Goal: Find specific page/section: Find specific page/section

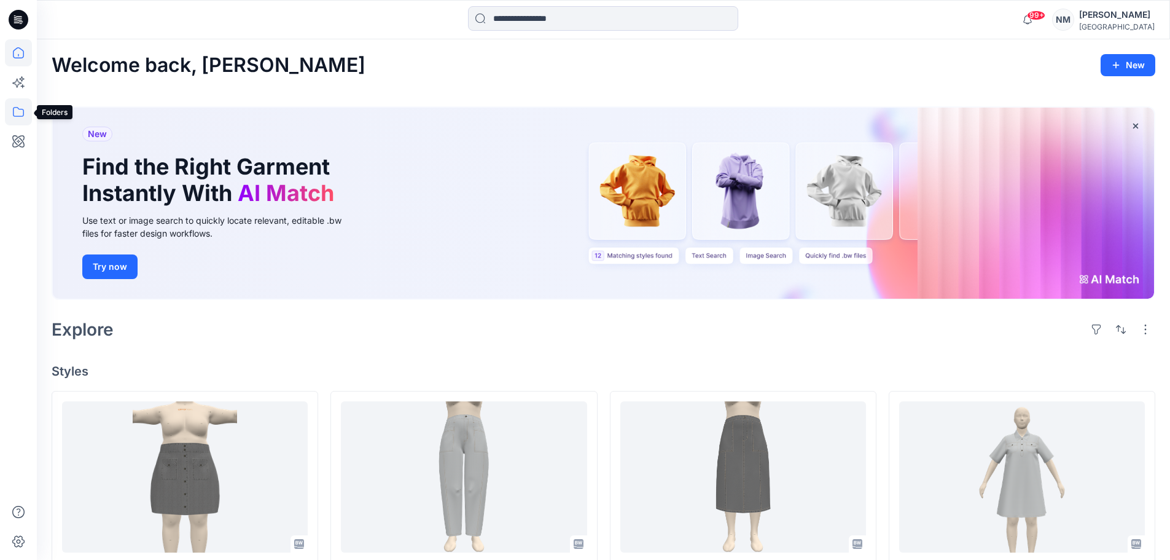
click at [16, 111] on icon at bounding box center [18, 111] width 27 height 27
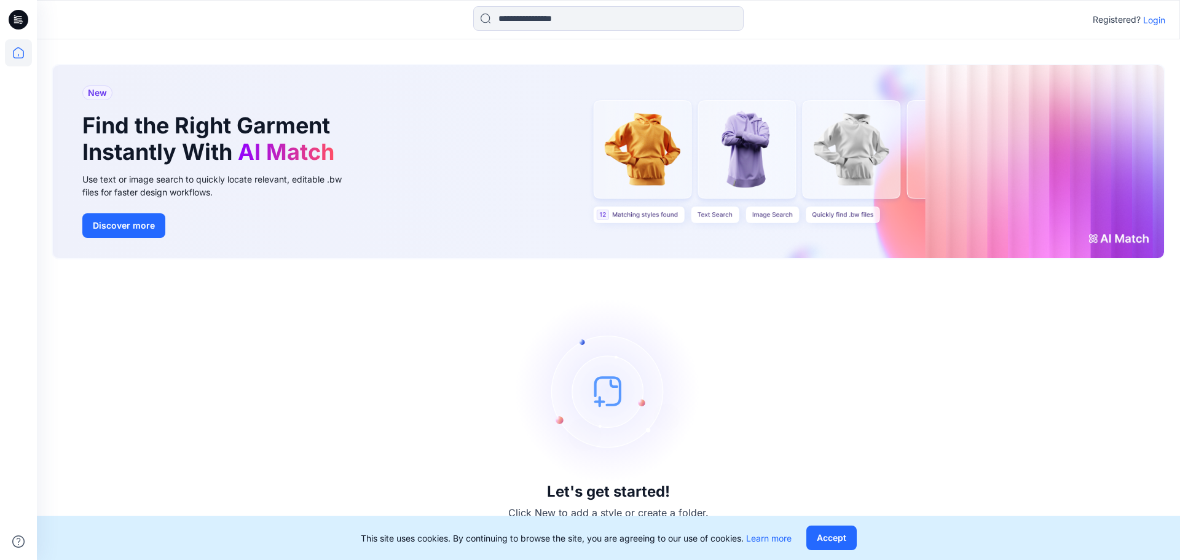
click at [1146, 18] on p "Login" at bounding box center [1154, 20] width 22 height 13
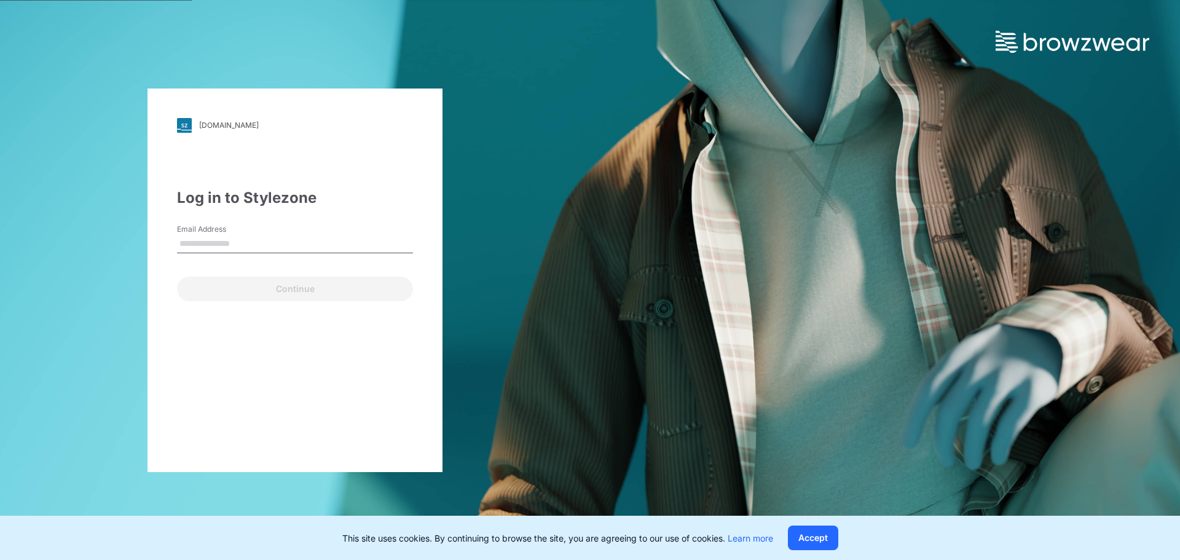
type input "**********"
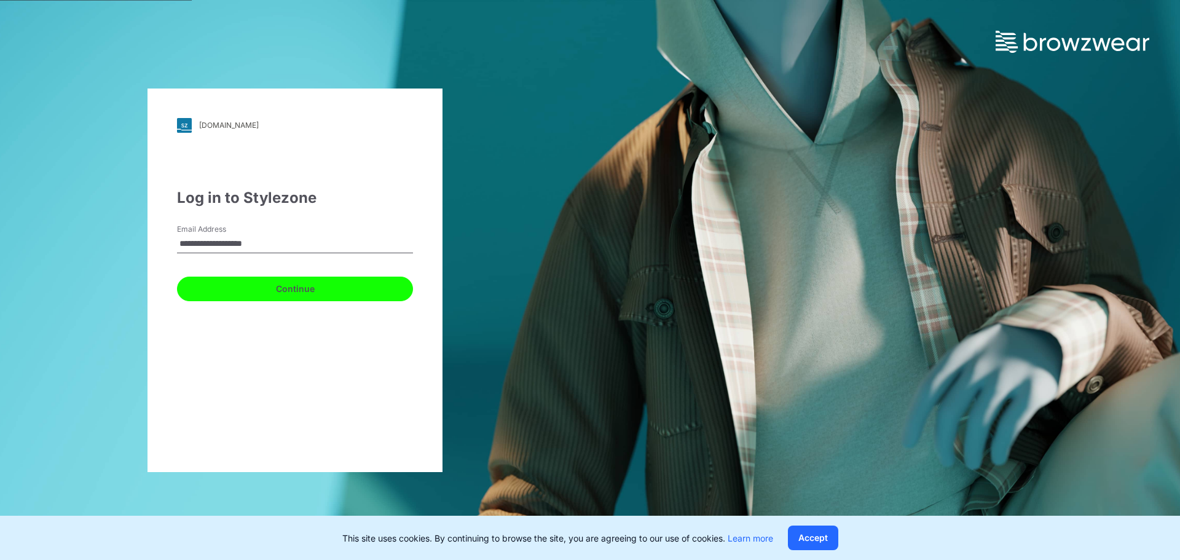
click at [270, 291] on button "Continue" at bounding box center [295, 288] width 236 height 25
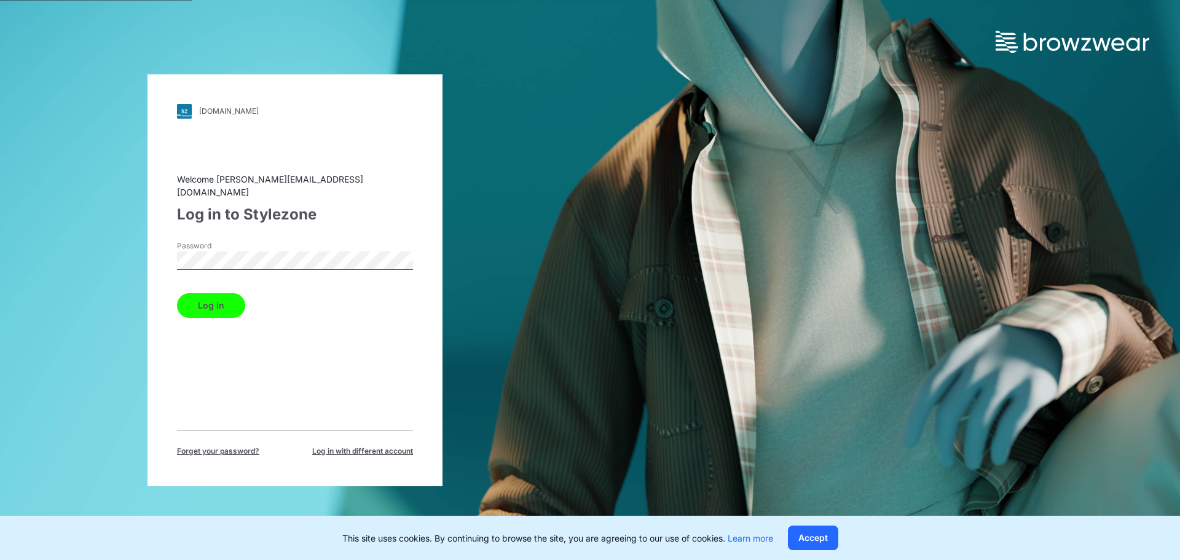
click at [222, 294] on button "Log in" at bounding box center [211, 305] width 68 height 25
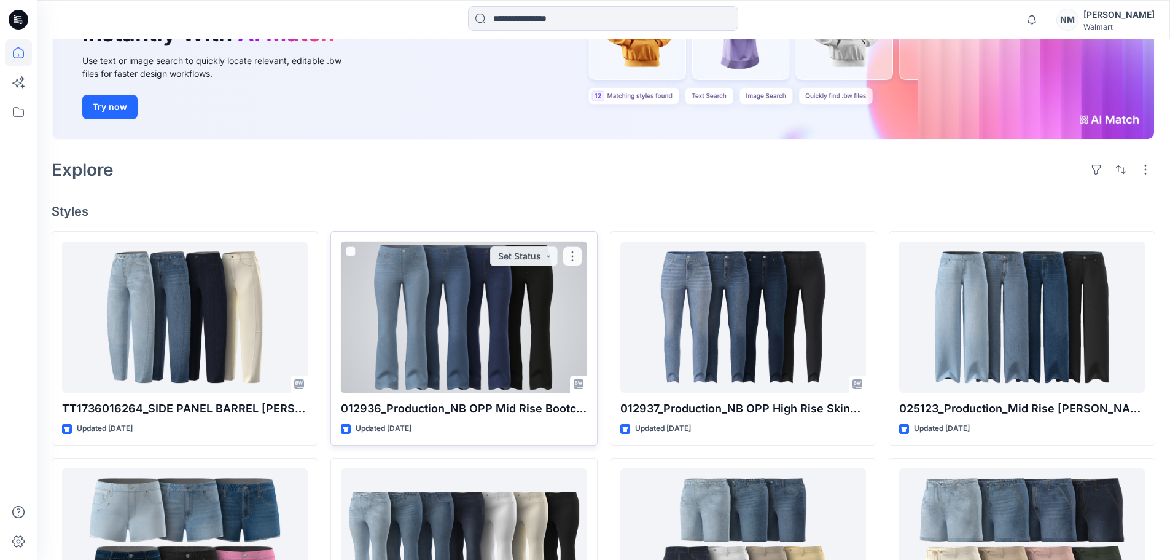
scroll to position [184, 0]
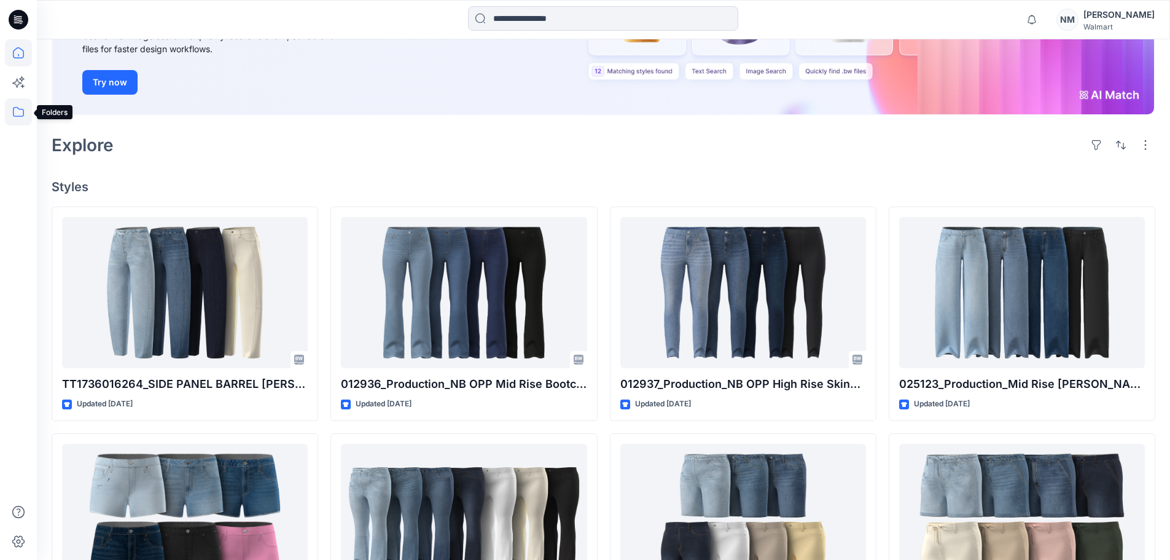
click at [12, 111] on icon at bounding box center [18, 111] width 27 height 27
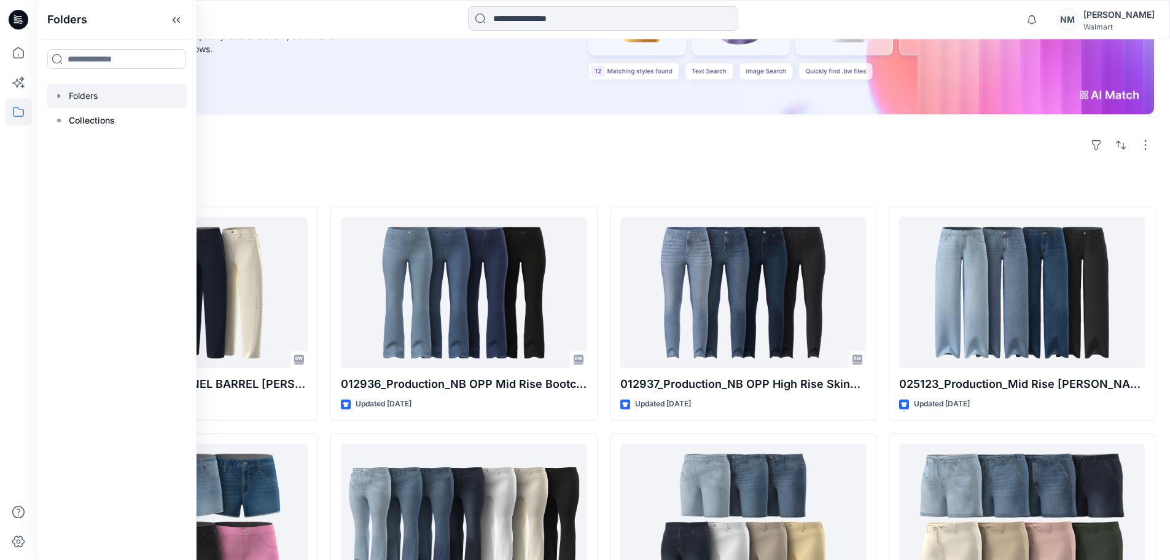
click at [75, 90] on div at bounding box center [117, 96] width 140 height 25
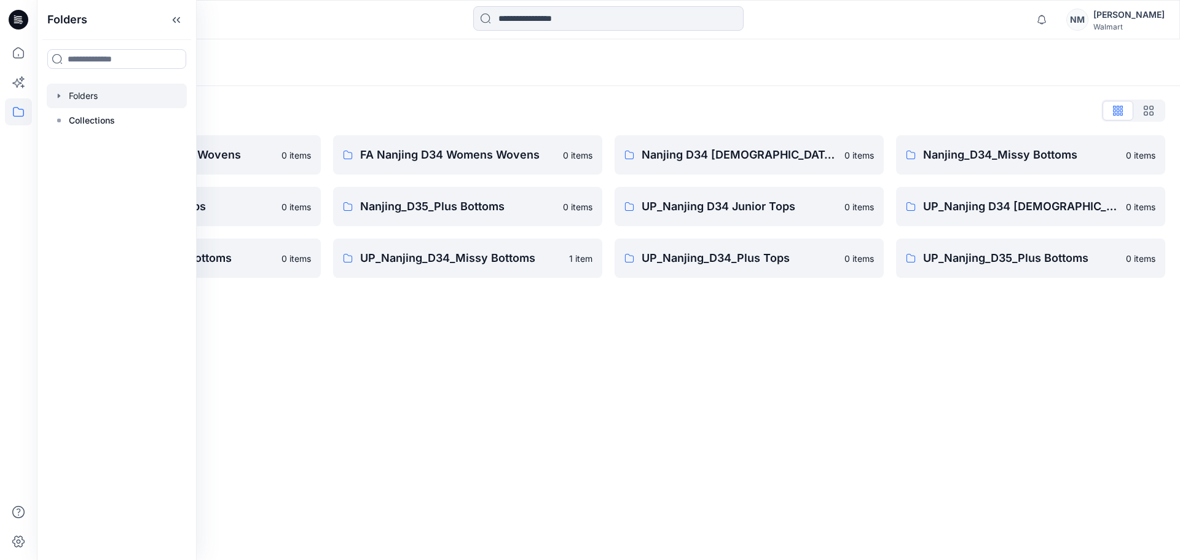
click at [376, 394] on div "Folders Folders List FA Nanjing D23 Mens Wovens 0 items Nanjing_D34_Plus Tops 0…" at bounding box center [608, 299] width 1143 height 520
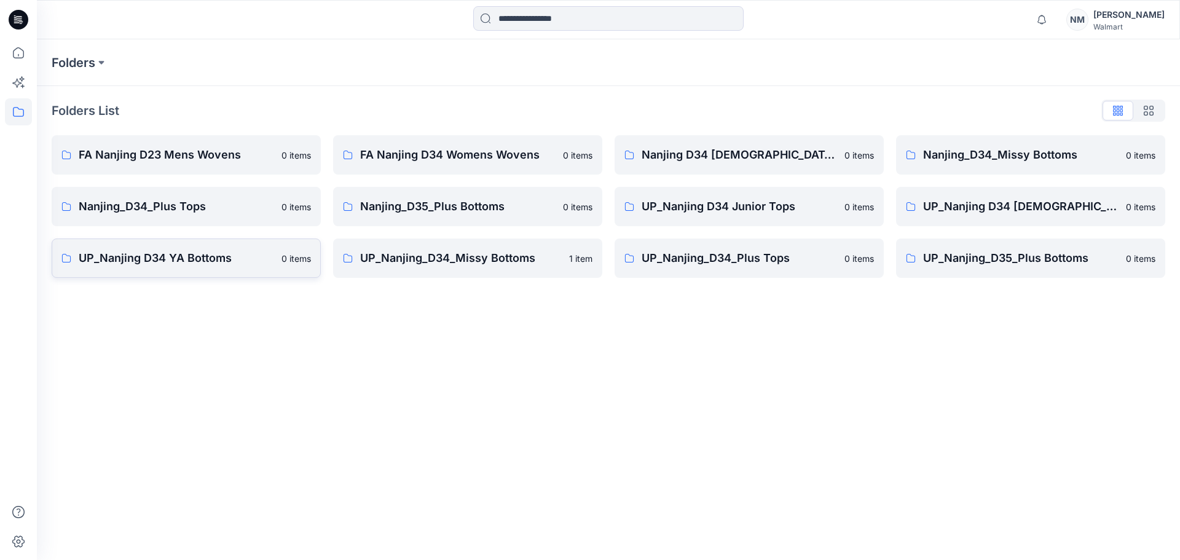
click at [197, 267] on link "UP_Nanjing D34 YA Bottoms 0 items" at bounding box center [186, 257] width 269 height 39
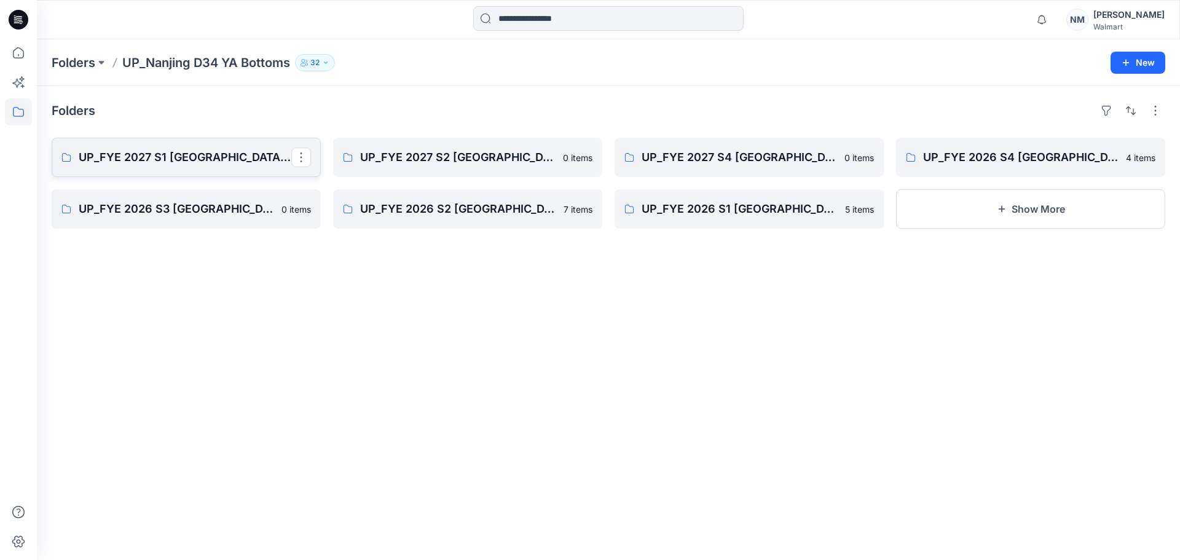
click at [195, 160] on p "UP_FYE 2027 S1 Nanjing YA Bottoms" at bounding box center [185, 157] width 213 height 17
click at [448, 161] on p "UP_FYE 2027 S2 Nanjing YA Bottoms" at bounding box center [466, 157] width 213 height 17
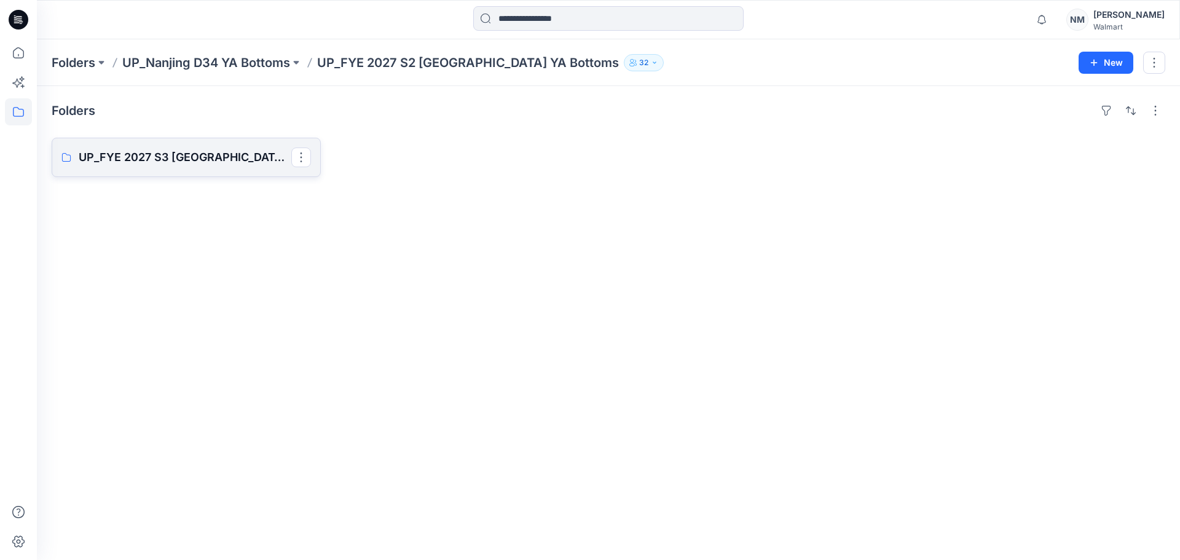
click at [181, 153] on p "UP_FYE 2027 S3 Nanjing YA Bottoms" at bounding box center [185, 157] width 213 height 17
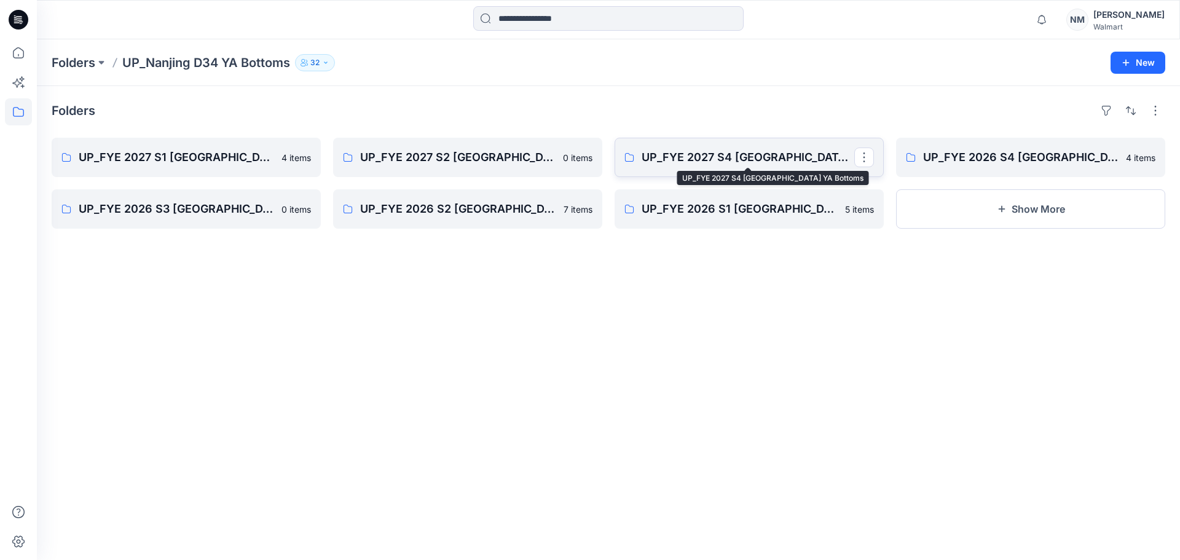
click at [760, 165] on p "UP_FYE 2027 S4 Nanjing YA Bottoms" at bounding box center [747, 157] width 213 height 17
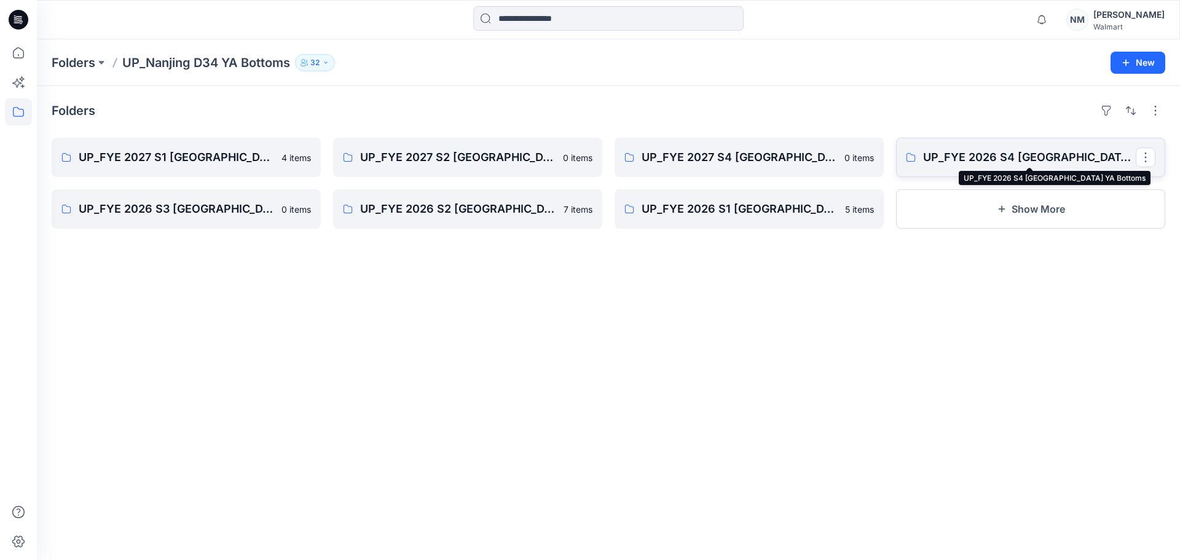
click at [993, 160] on p "UP_FYE 2026 S4 Nanjing YA Bottoms" at bounding box center [1029, 157] width 213 height 17
click at [474, 222] on link "UP_FYE 2026 S2 Nanjing YA Bottoms" at bounding box center [467, 208] width 269 height 39
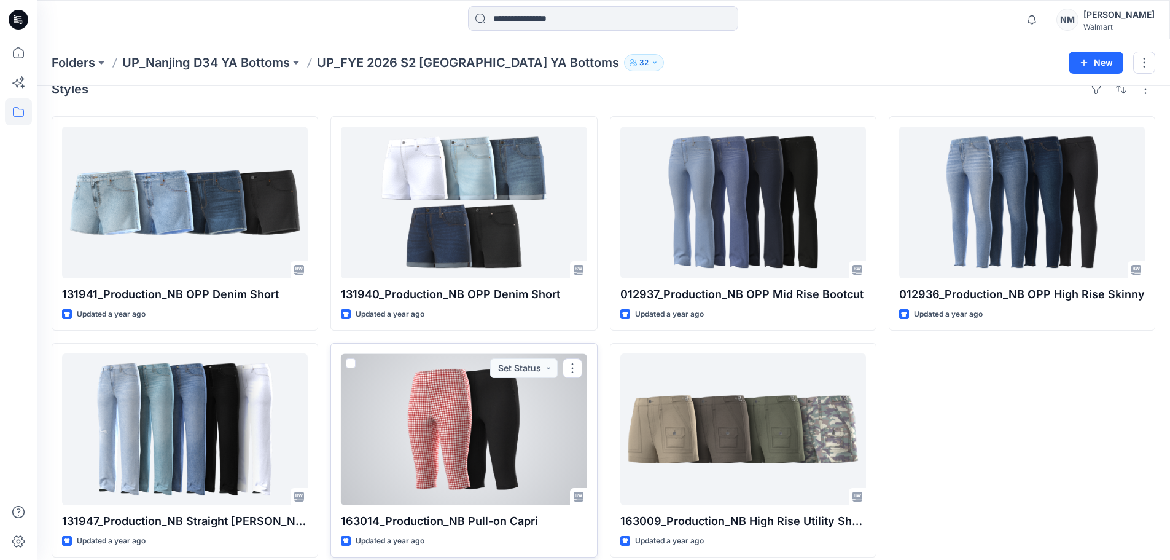
scroll to position [34, 0]
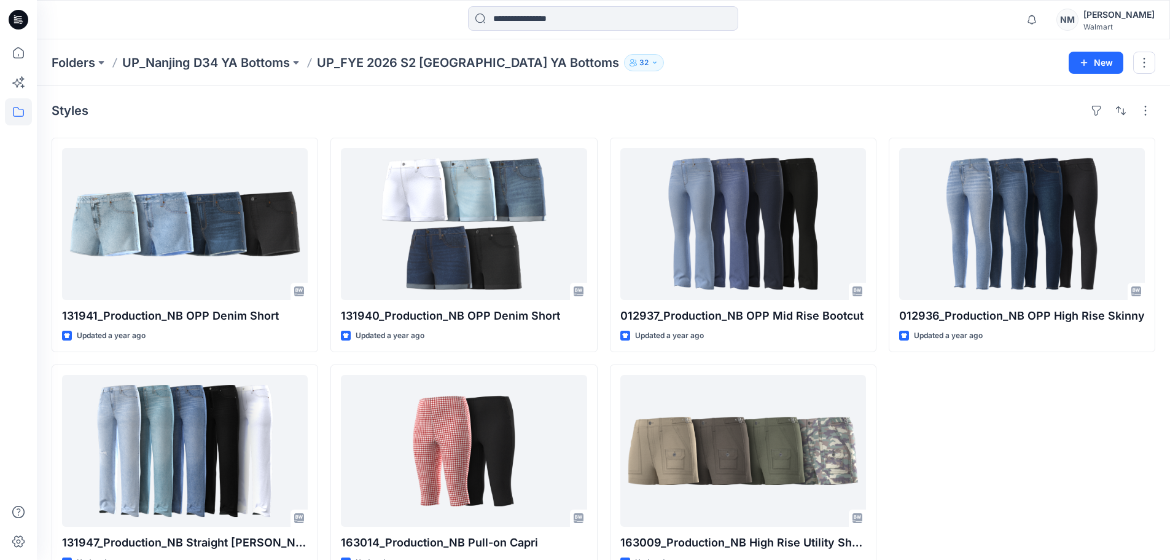
scroll to position [34, 0]
